Goal: Information Seeking & Learning: Learn about a topic

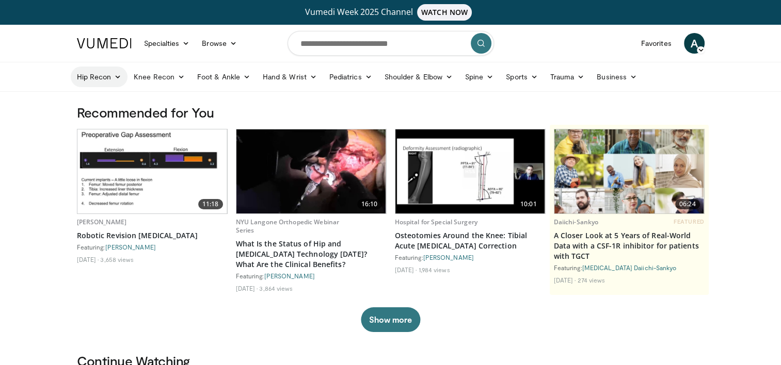
click at [107, 73] on link "Hip Recon" at bounding box center [99, 77] width 57 height 21
click at [117, 99] on link "Hip Arthroplasty" at bounding box center [132, 101] width 123 height 17
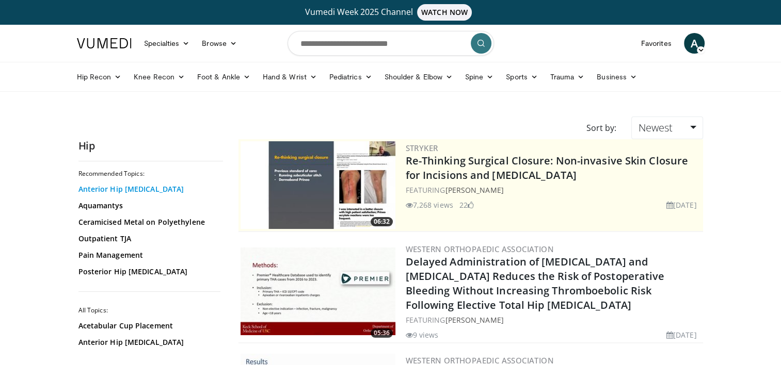
click at [130, 189] on link "Anterior Hip [MEDICAL_DATA]" at bounding box center [147, 189] width 139 height 10
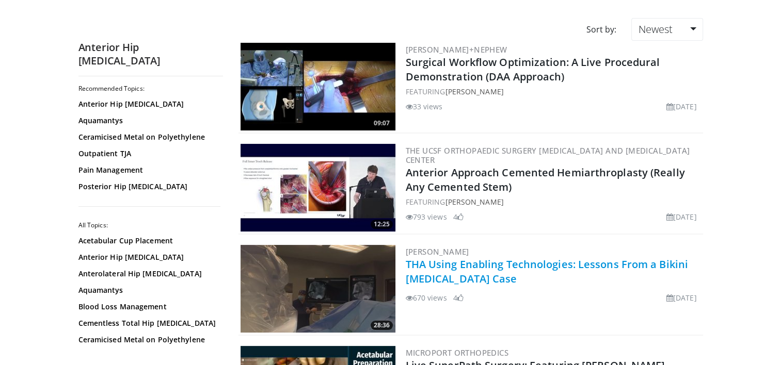
scroll to position [103, 0]
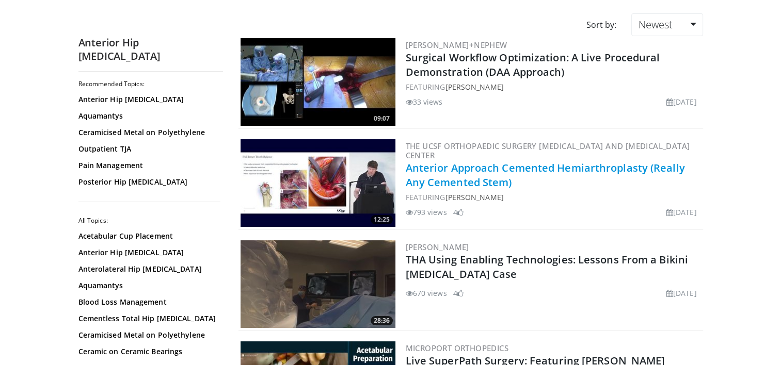
click at [495, 170] on link "Anterior Approach Cemented Hemiarthroplasty (Really Any Cemented Stem)" at bounding box center [545, 175] width 279 height 28
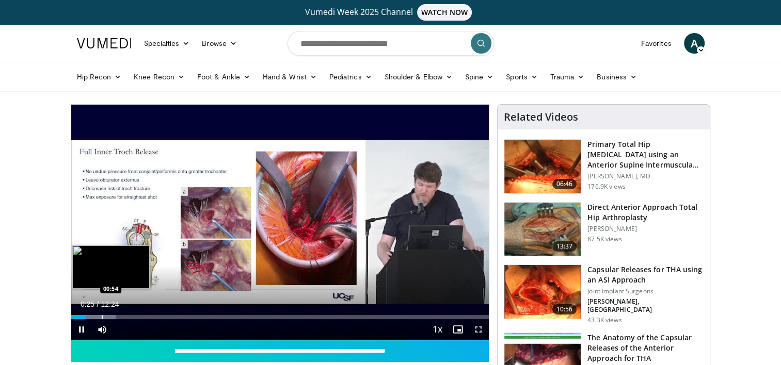
click at [102, 318] on div "Progress Bar" at bounding box center [102, 317] width 1 height 4
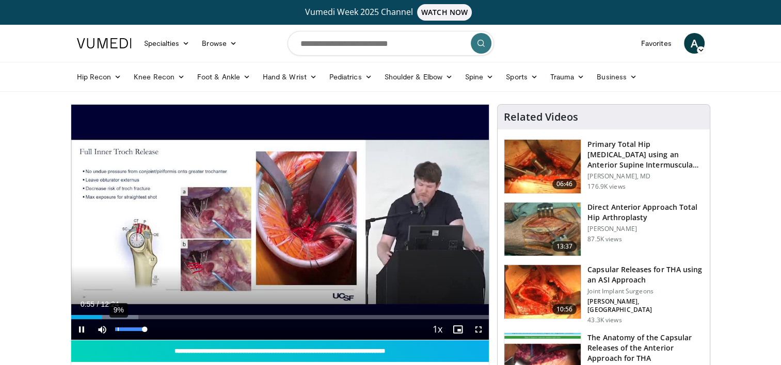
click at [117, 321] on div "9%" at bounding box center [130, 329] width 36 height 21
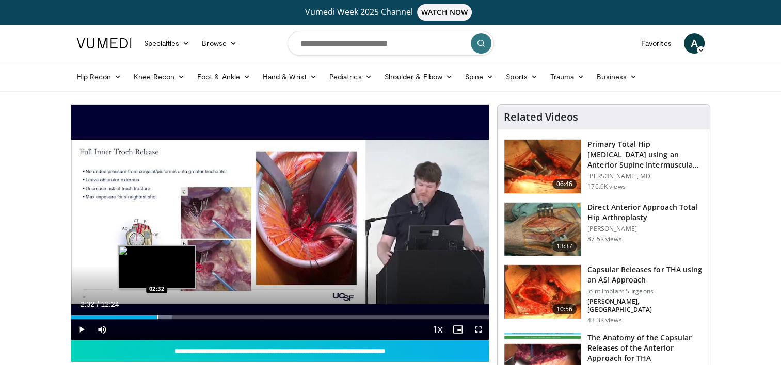
click at [157, 317] on div "Progress Bar" at bounding box center [157, 317] width 1 height 4
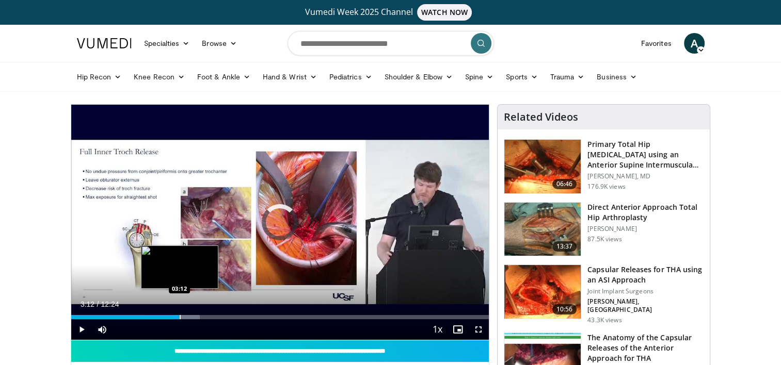
click at [180, 316] on div "Progress Bar" at bounding box center [180, 317] width 1 height 4
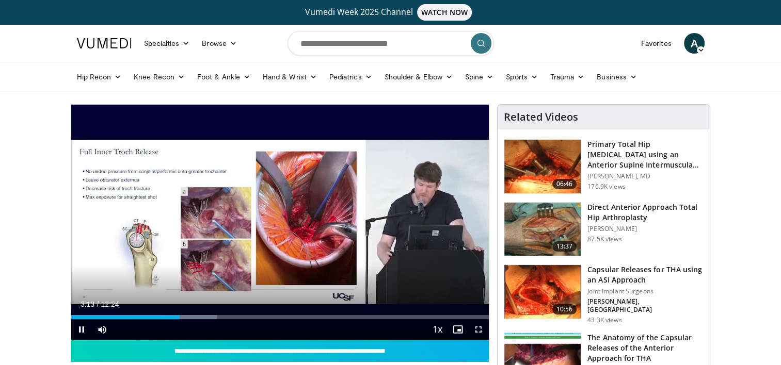
click at [198, 319] on div "Current Time 3:13 / Duration 12:24 Pause Skip Backward Skip Forward Mute 33% Lo…" at bounding box center [280, 329] width 418 height 21
click at [198, 327] on div "Current Time 3:14 / Duration 12:24 Pause Skip Backward Skip Forward Mute 33% Lo…" at bounding box center [280, 329] width 418 height 21
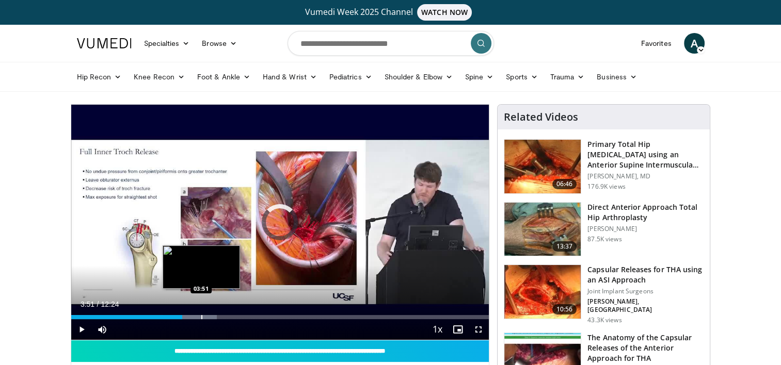
click at [201, 318] on div "Progress Bar" at bounding box center [201, 317] width 1 height 4
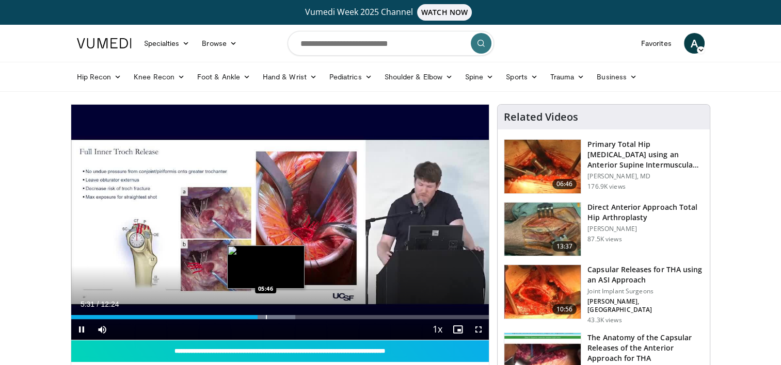
click at [266, 317] on div "Progress Bar" at bounding box center [266, 317] width 1 height 4
click at [282, 318] on div "Progress Bar" at bounding box center [282, 317] width 1 height 4
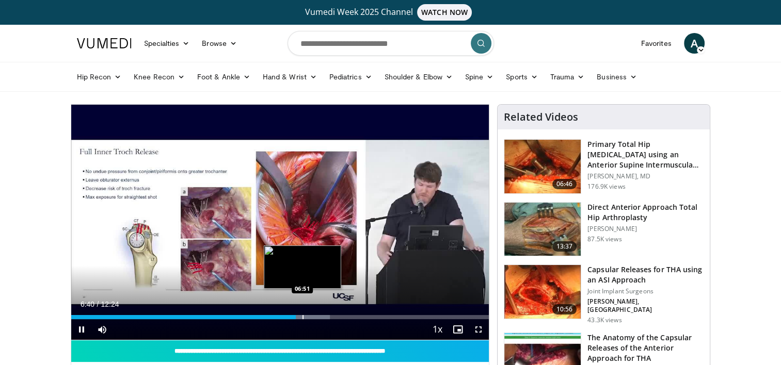
click at [302, 318] on div "Progress Bar" at bounding box center [302, 317] width 1 height 4
click at [321, 315] on div "Progress Bar" at bounding box center [321, 317] width 1 height 4
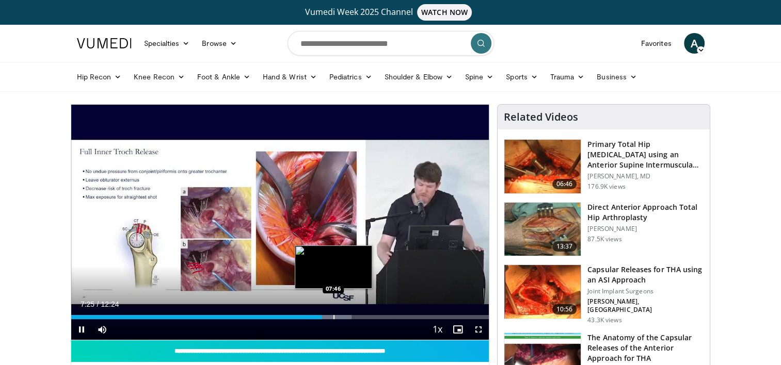
click at [333, 318] on div "Progress Bar" at bounding box center [333, 317] width 1 height 4
click at [342, 318] on div "Progress Bar" at bounding box center [342, 317] width 1 height 4
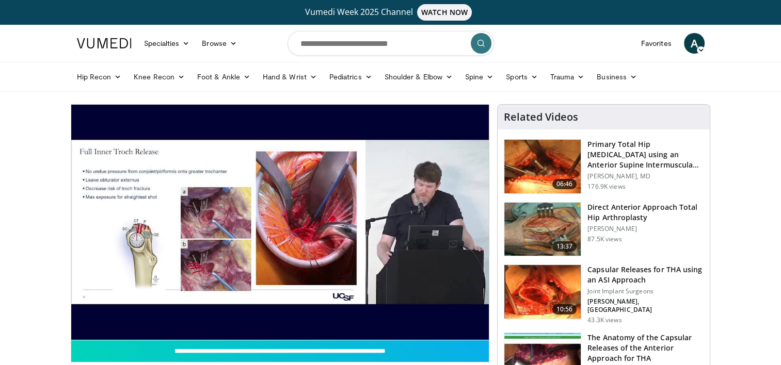
click at [355, 319] on video-js "**********" at bounding box center [280, 223] width 418 height 236
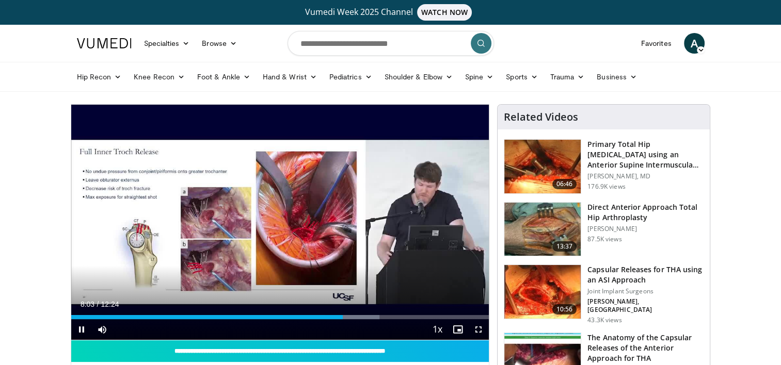
click at [372, 321] on div "Current Time 8:03 / Duration 12:24 Pause Skip Backward Skip Forward Mute 33% Lo…" at bounding box center [280, 329] width 418 height 21
click at [363, 315] on div "Loaded : 73.80% 08:04 08:45" at bounding box center [280, 317] width 418 height 4
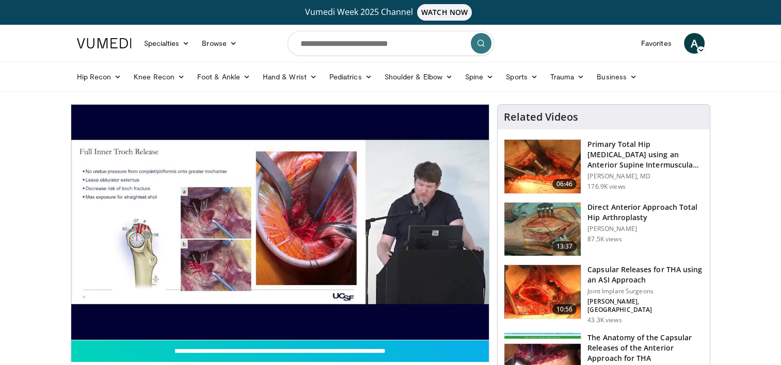
click at [545, 226] on img at bounding box center [542, 230] width 76 height 54
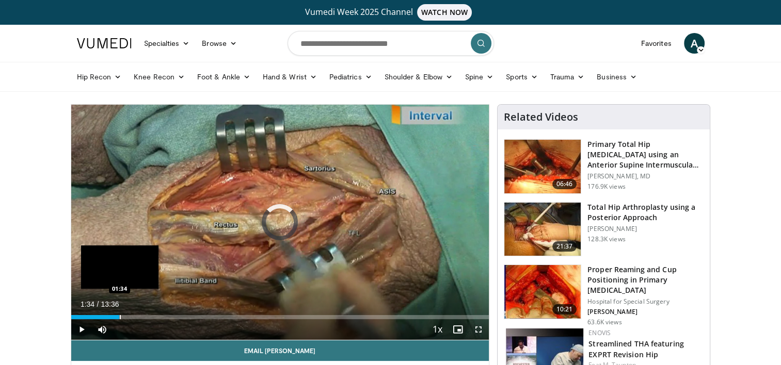
click at [120, 317] on div "Progress Bar" at bounding box center [120, 317] width 1 height 4
click at [93, 316] on div "Progress Bar" at bounding box center [93, 317] width 1 height 4
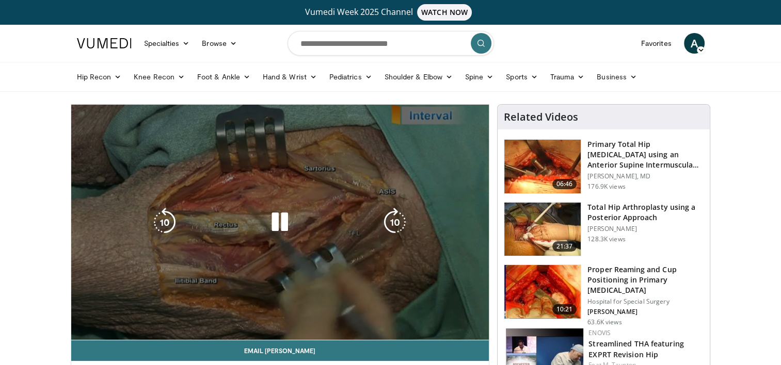
click at [82, 317] on div "10 seconds Tap to unmute" at bounding box center [280, 222] width 418 height 235
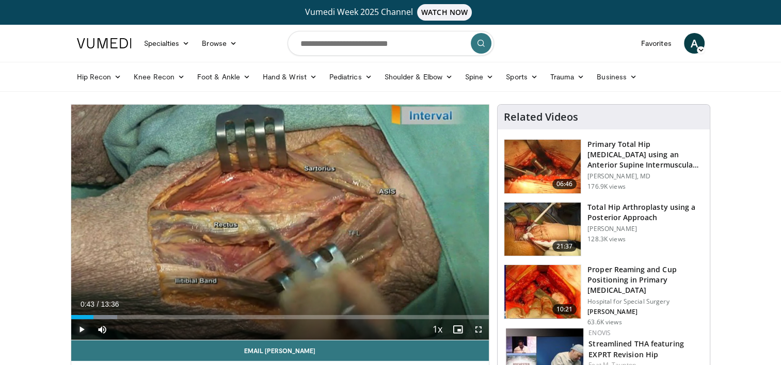
click at [82, 320] on span "Video Player" at bounding box center [81, 329] width 21 height 21
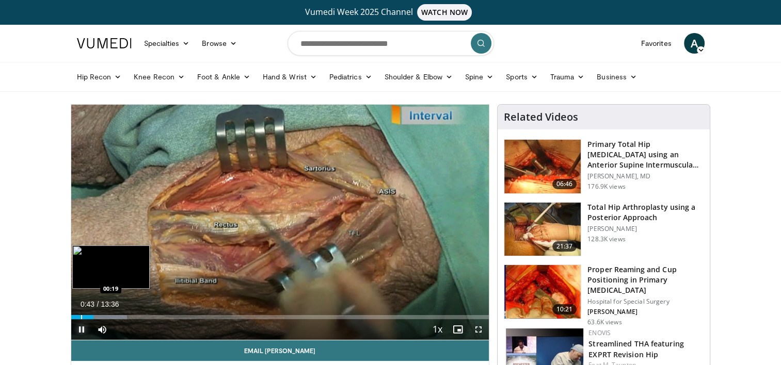
click at [80, 317] on div "Loaded : 13.45% 00:44 00:19" at bounding box center [280, 317] width 418 height 4
